Goal: Find specific page/section: Find specific page/section

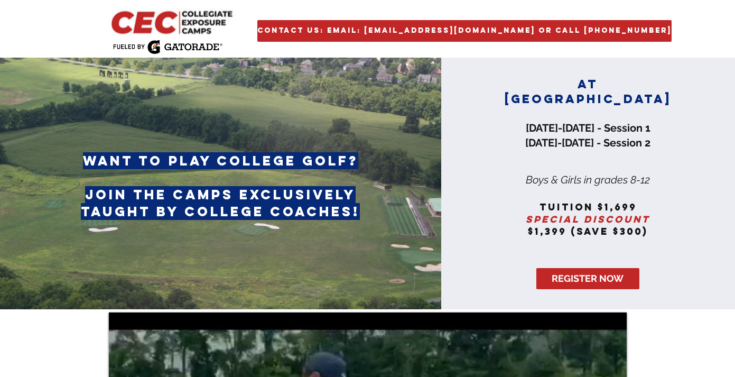
click at [157, 24] on img "main content" at bounding box center [173, 21] width 128 height 27
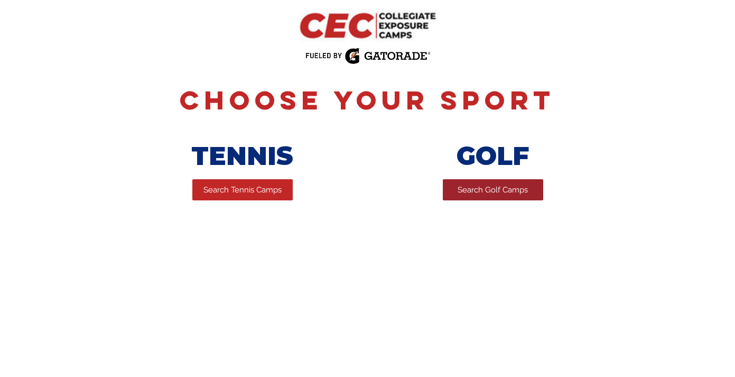
click at [487, 188] on span "Search Golf Camps" at bounding box center [493, 189] width 70 height 11
